Goal: Task Accomplishment & Management: Manage account settings

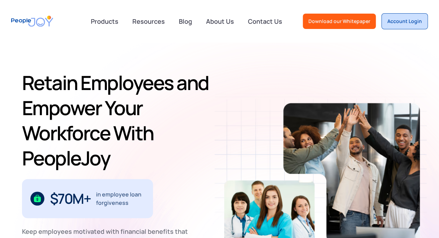
click at [400, 15] on link "Account Login" at bounding box center [405, 21] width 46 height 16
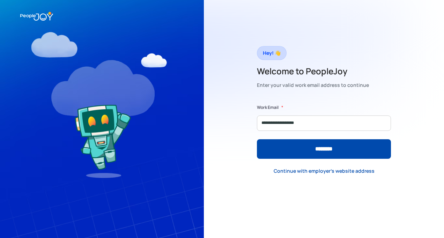
type input "**********"
click at [257, 139] on input "********" at bounding box center [324, 149] width 134 height 20
